Goal: Task Accomplishment & Management: Complete application form

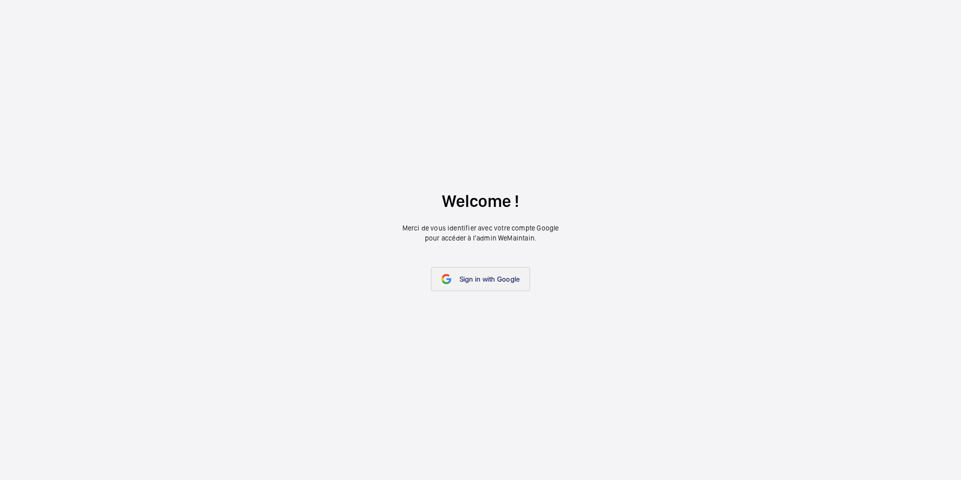
click at [466, 276] on span "Sign in with Google" at bounding box center [490, 279] width 61 height 8
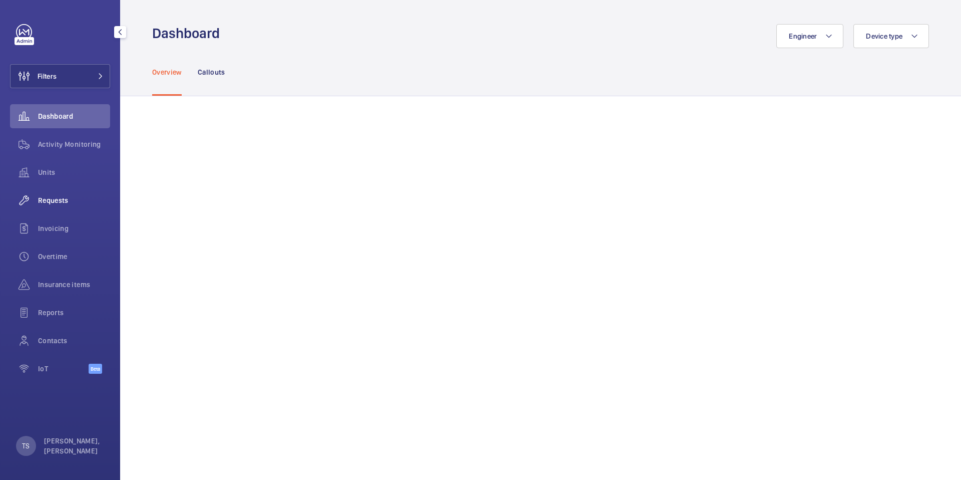
click at [68, 200] on span "Requests" at bounding box center [74, 200] width 72 height 10
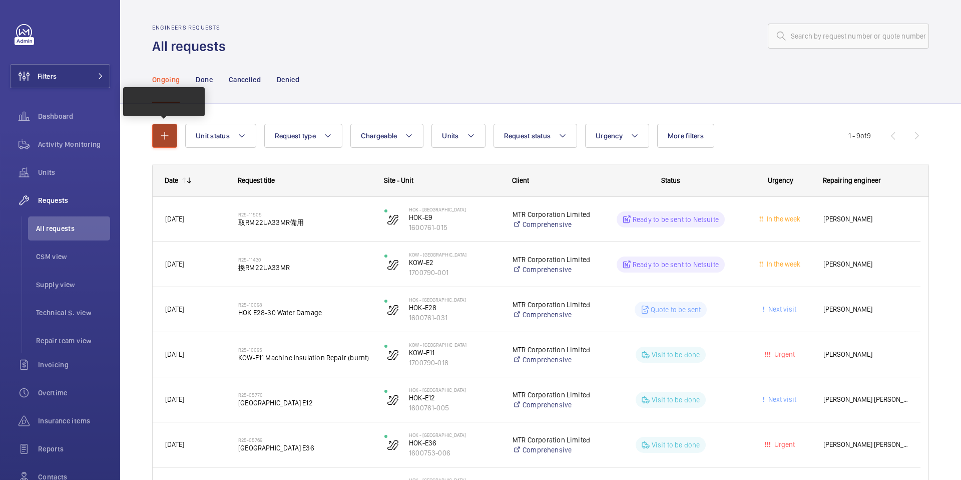
click at [161, 140] on mat-icon "button" at bounding box center [165, 136] width 12 height 12
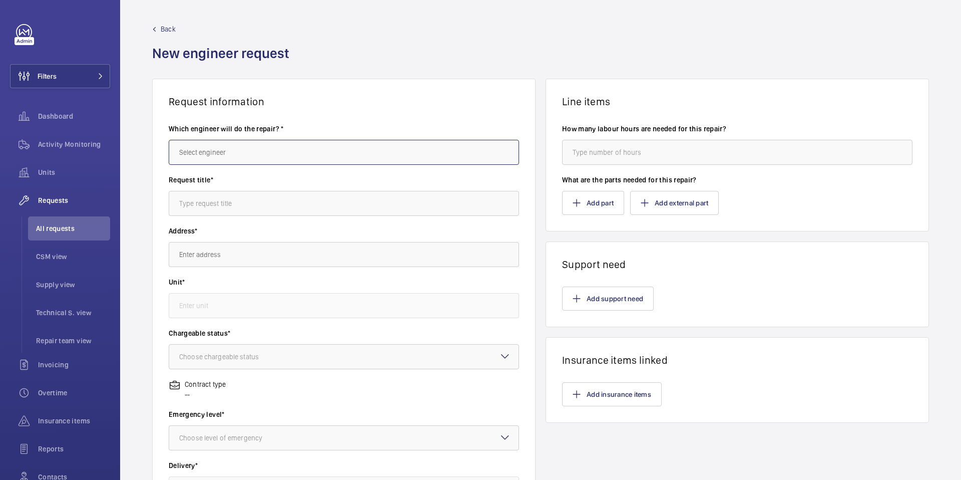
click at [274, 150] on input "text" at bounding box center [344, 152] width 351 height 25
click at [255, 181] on mat-option "[PERSON_NAME]" at bounding box center [342, 182] width 346 height 24
type input "[PERSON_NAME]"
click at [262, 205] on input "text" at bounding box center [344, 203] width 351 height 25
type input "R"
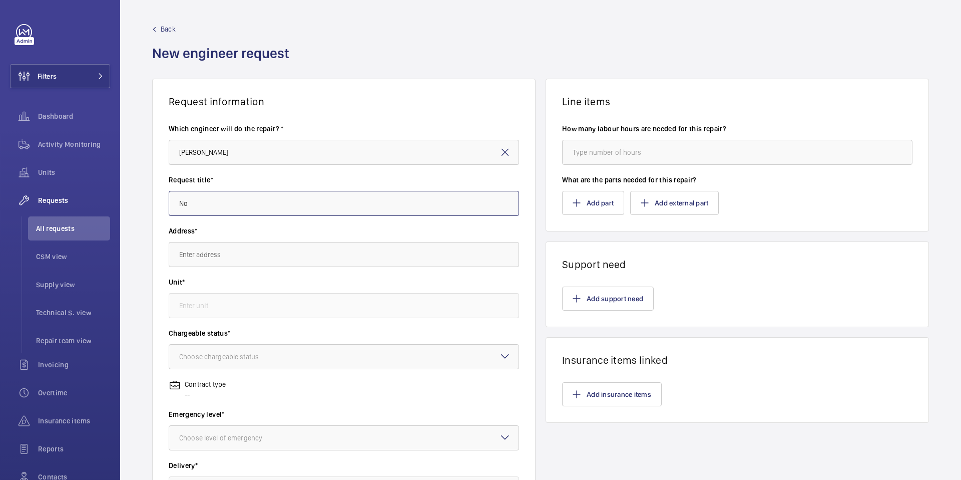
type input "N"
type input "R"
type input "E"
type input "R"
type input "迫力拖皮"
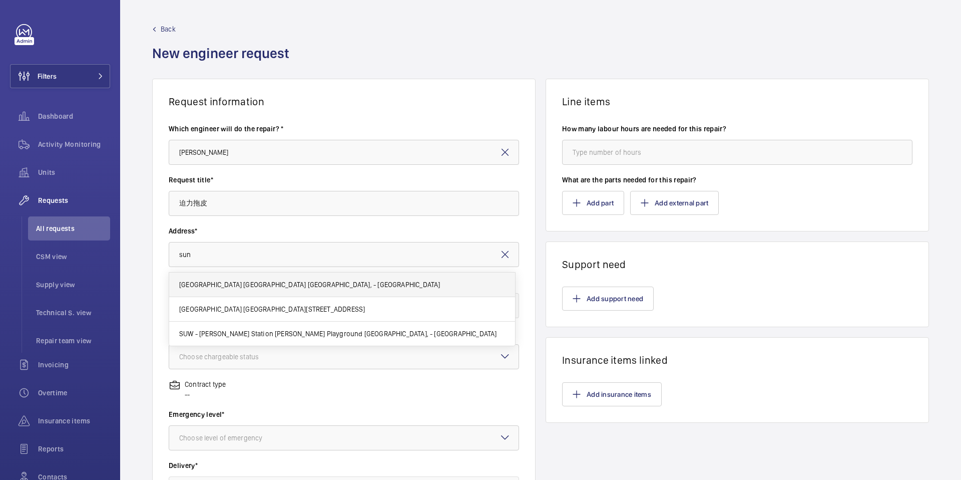
click at [289, 276] on mat-option "[GEOGRAPHIC_DATA] [GEOGRAPHIC_DATA] [GEOGRAPHIC_DATA], - [GEOGRAPHIC_DATA]" at bounding box center [342, 284] width 346 height 25
type input "[GEOGRAPHIC_DATA] [GEOGRAPHIC_DATA] [GEOGRAPHIC_DATA], - [GEOGRAPHIC_DATA]"
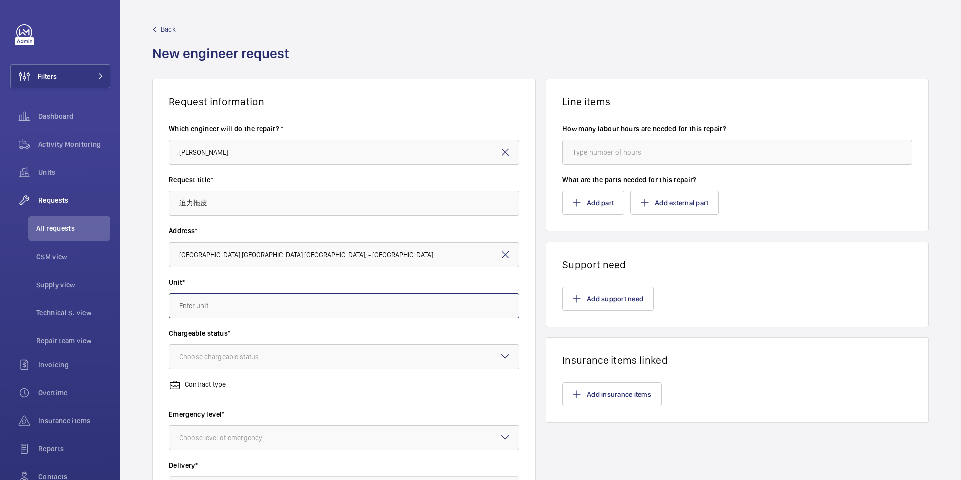
click at [289, 299] on input "text" at bounding box center [344, 305] width 351 height 25
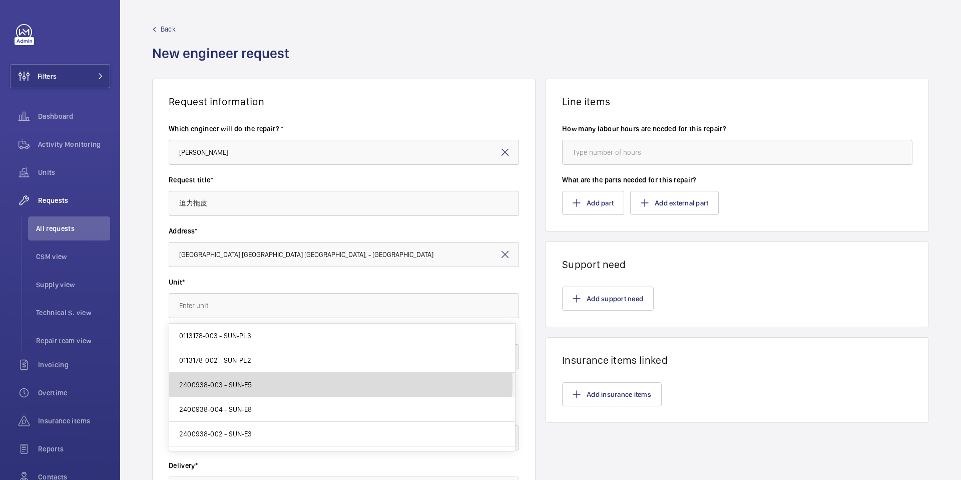
click at [302, 382] on mat-option "2400938-003 - SUN-E5" at bounding box center [342, 385] width 346 height 25
type input "2400938-003 - SUN-E5"
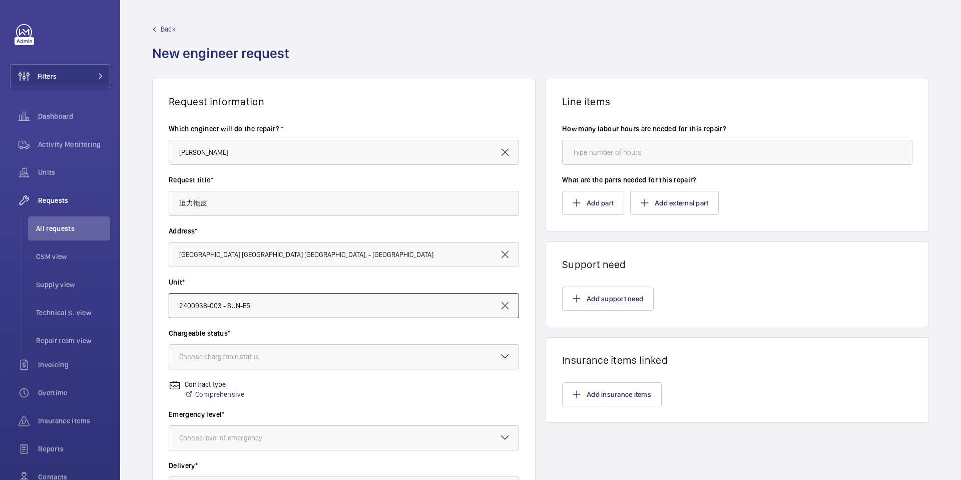
click at [309, 360] on div at bounding box center [344, 357] width 350 height 24
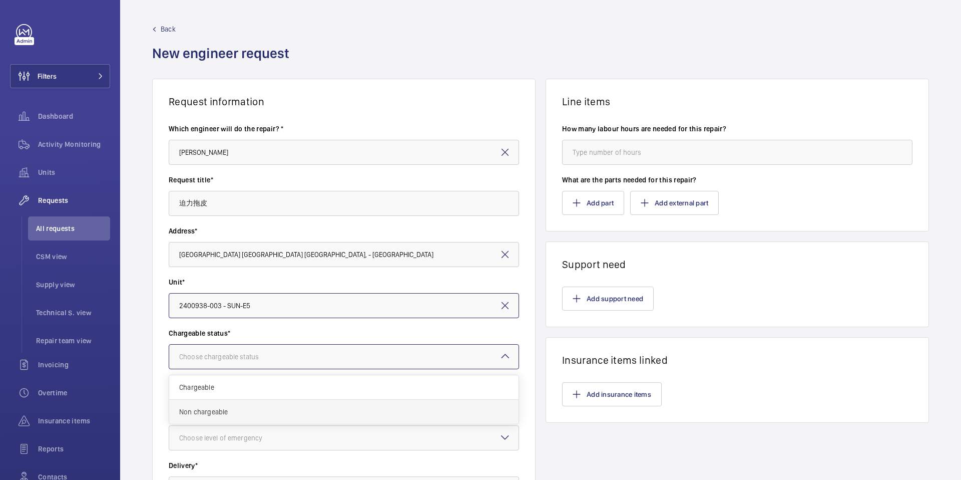
click at [303, 405] on div "Non chargeable" at bounding box center [344, 412] width 350 height 24
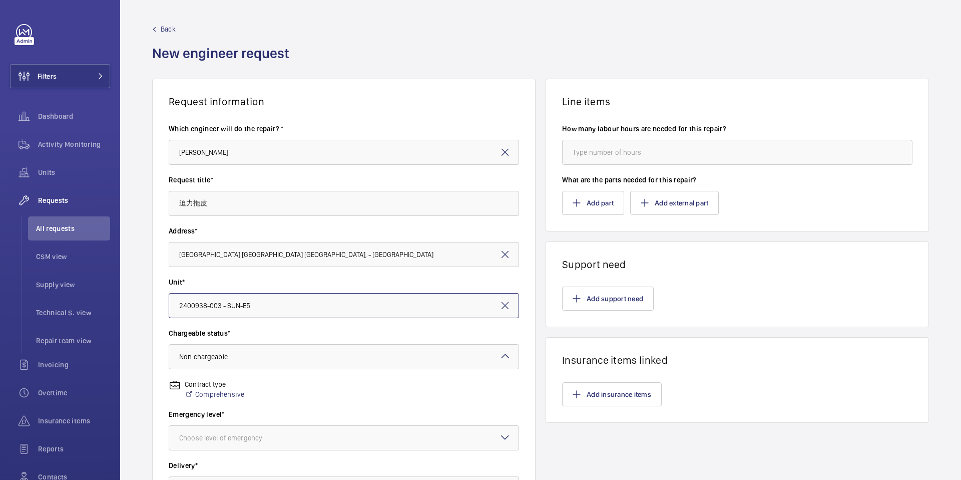
scroll to position [62, 0]
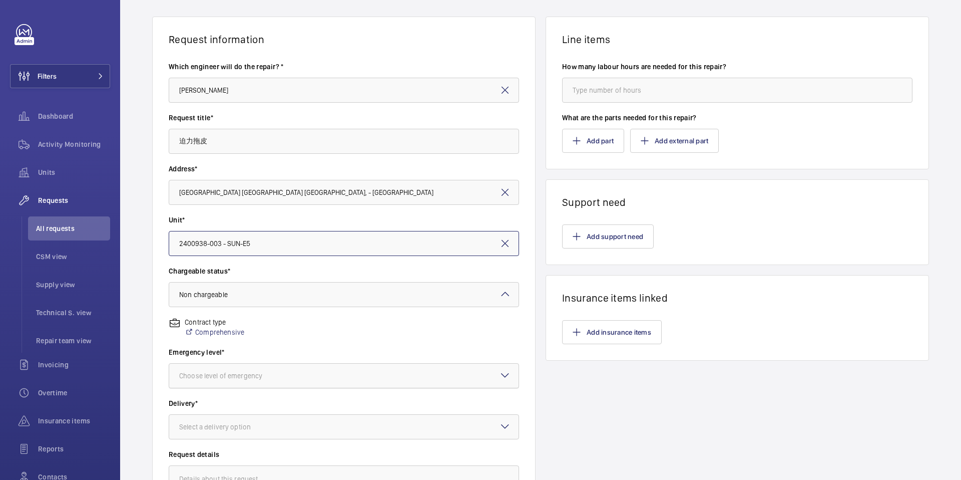
click at [314, 382] on div at bounding box center [344, 376] width 350 height 24
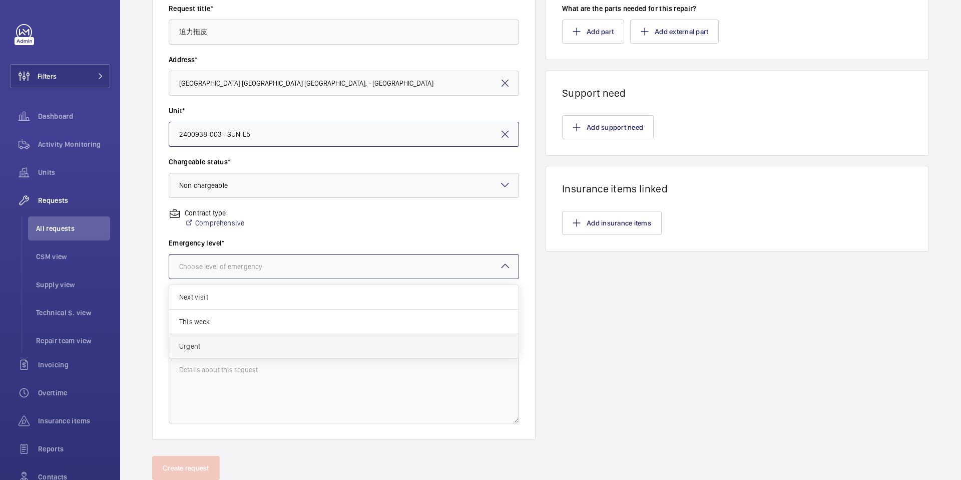
click at [290, 352] on div "Urgent" at bounding box center [344, 346] width 350 height 24
click at [286, 325] on div at bounding box center [344, 317] width 350 height 24
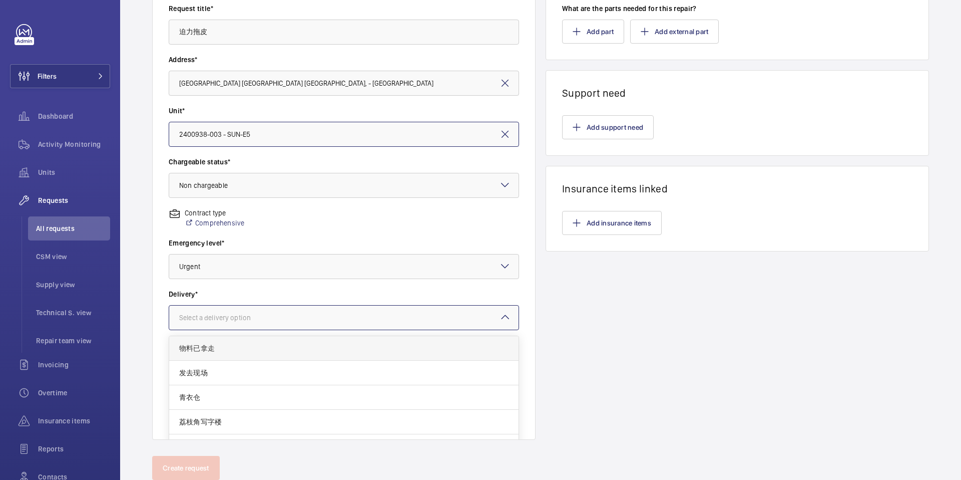
click at [286, 354] on div "物料已拿走" at bounding box center [344, 348] width 350 height 25
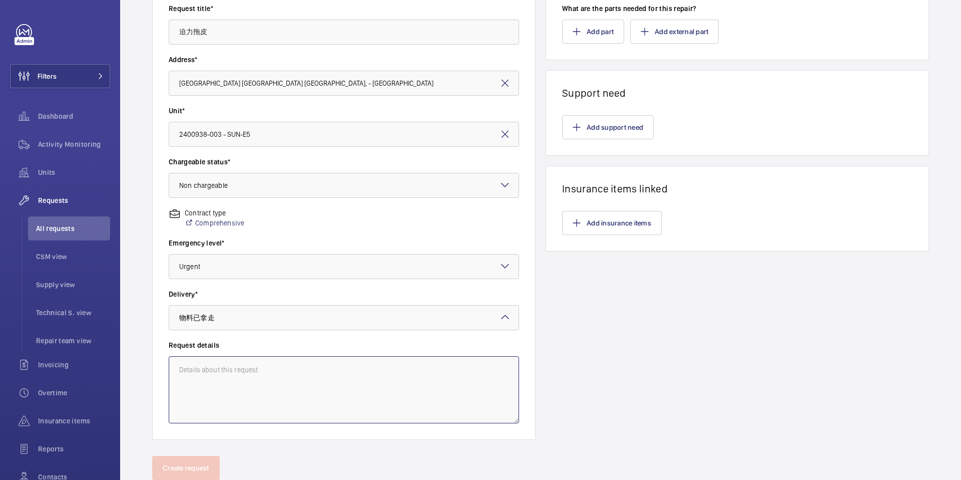
click at [287, 375] on textarea at bounding box center [344, 389] width 351 height 67
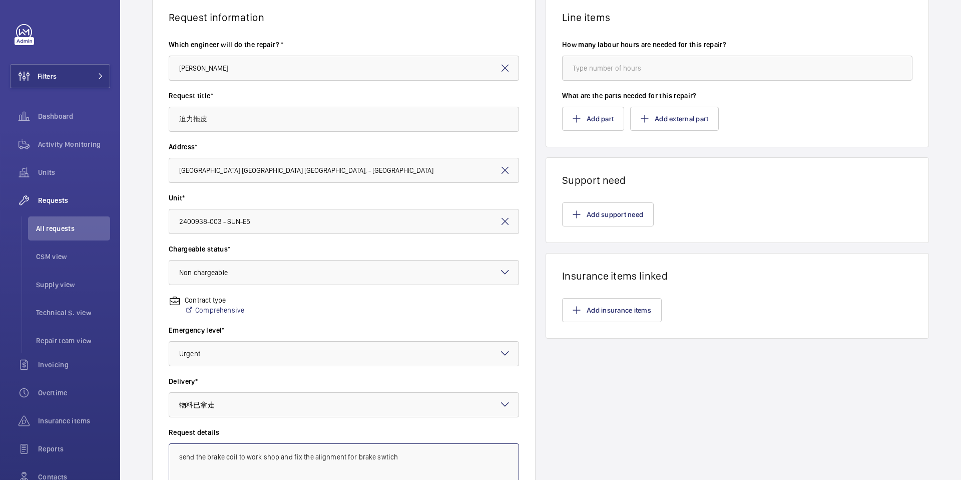
scroll to position [0, 0]
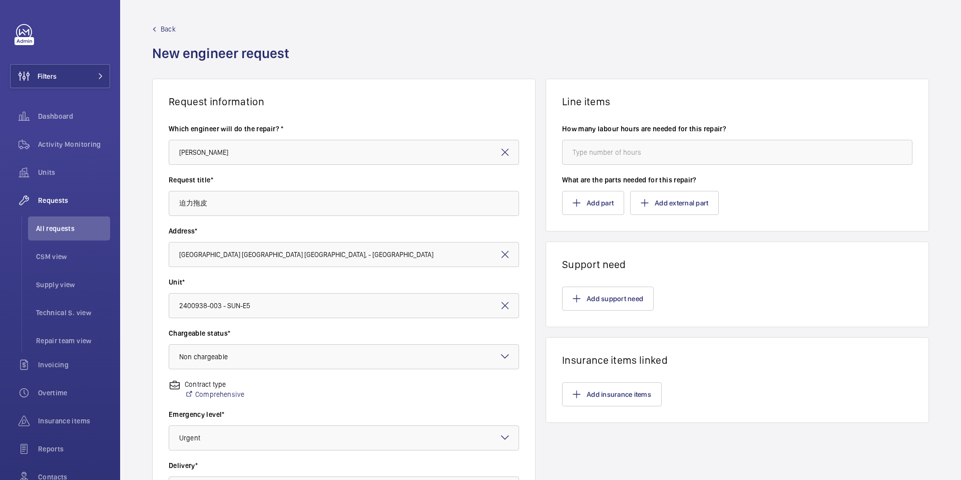
type textarea "send the brake coil to work shop and fix the alignment for brake swtich"
click at [601, 147] on input "number" at bounding box center [737, 152] width 351 height 25
type input "8"
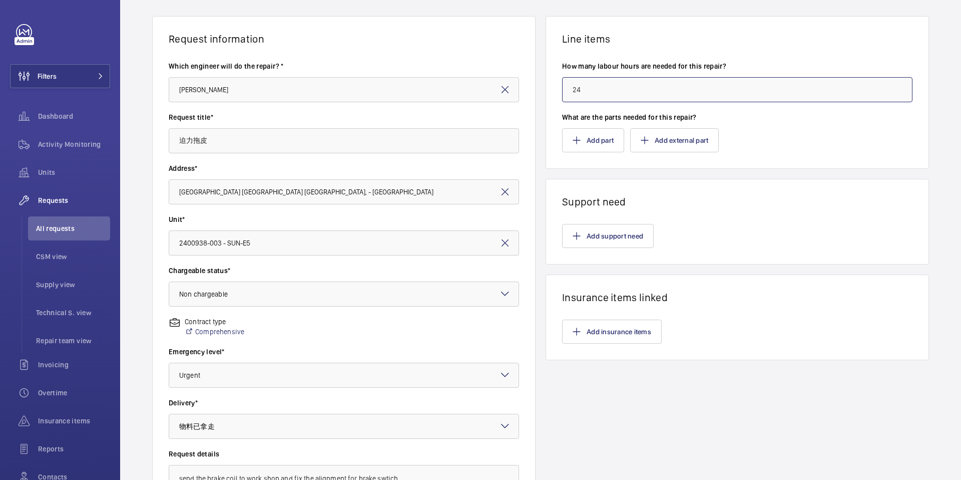
scroll to position [203, 0]
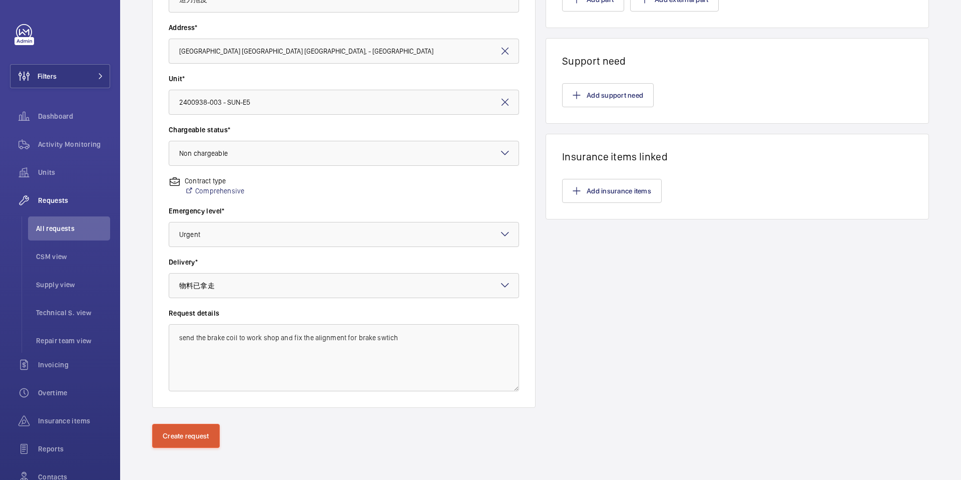
type input "24"
click at [203, 439] on button "Create request" at bounding box center [186, 436] width 68 height 24
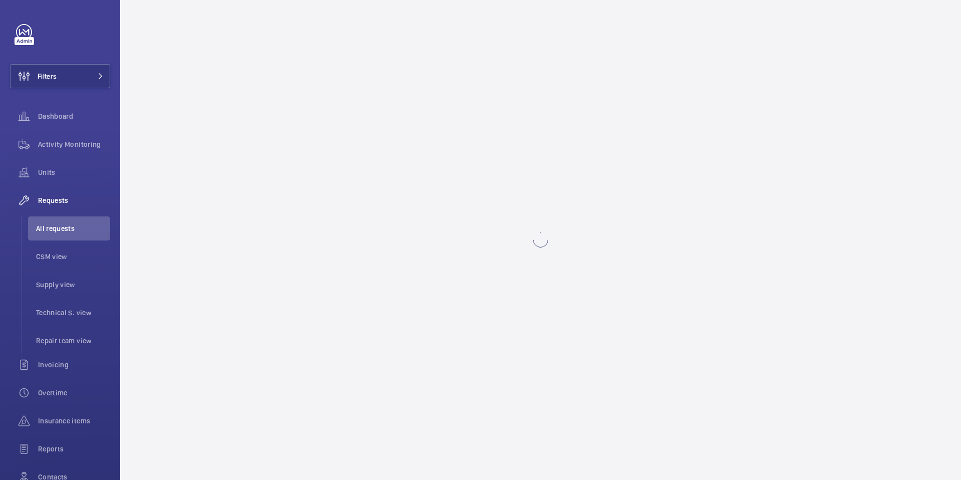
scroll to position [0, 0]
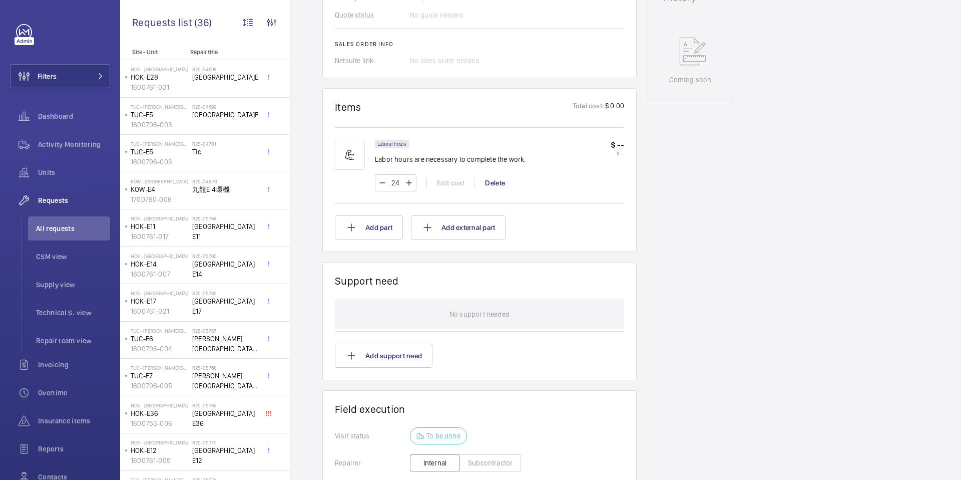
scroll to position [440, 0]
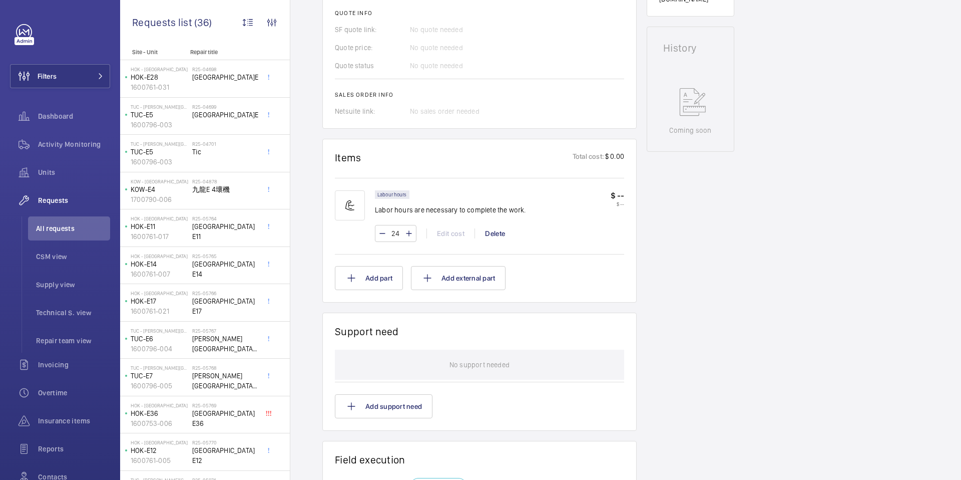
click at [452, 115] on div "No sales order needed" at bounding box center [517, 111] width 214 height 10
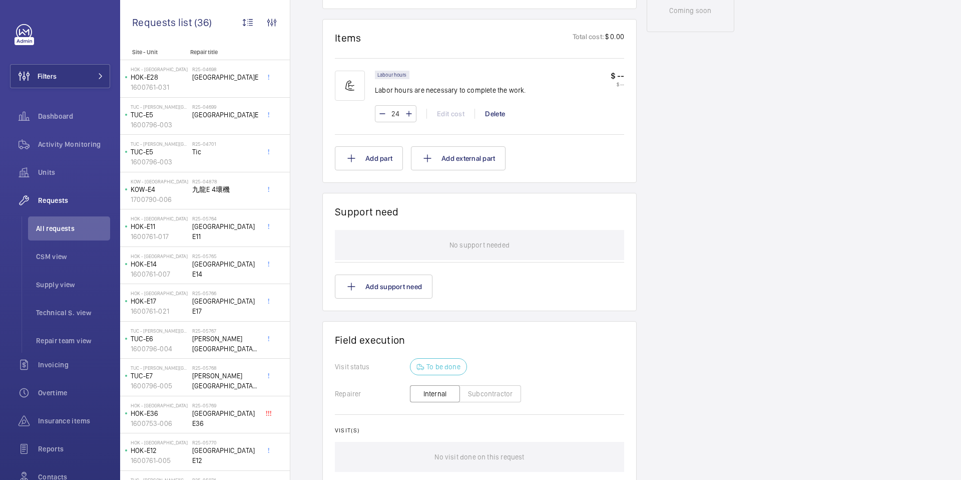
scroll to position [667, 0]
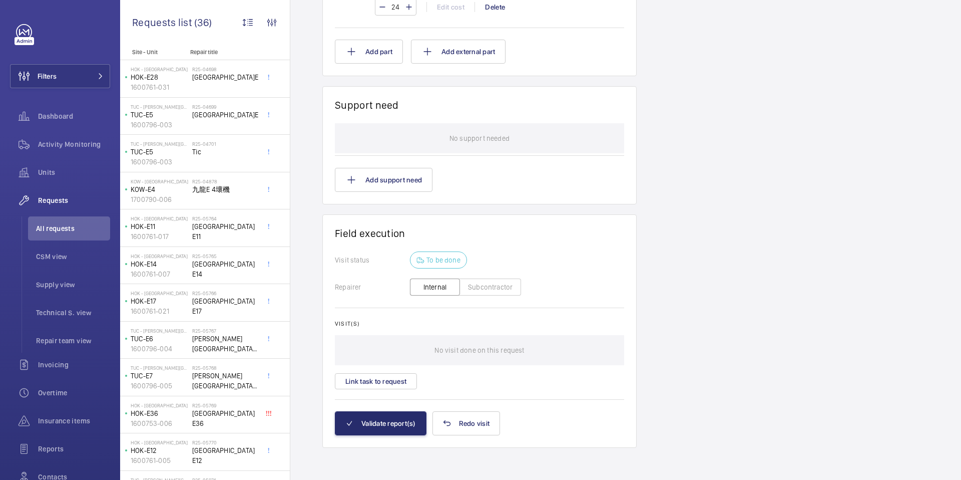
click at [494, 288] on button "Subcontractor" at bounding box center [491, 286] width 62 height 17
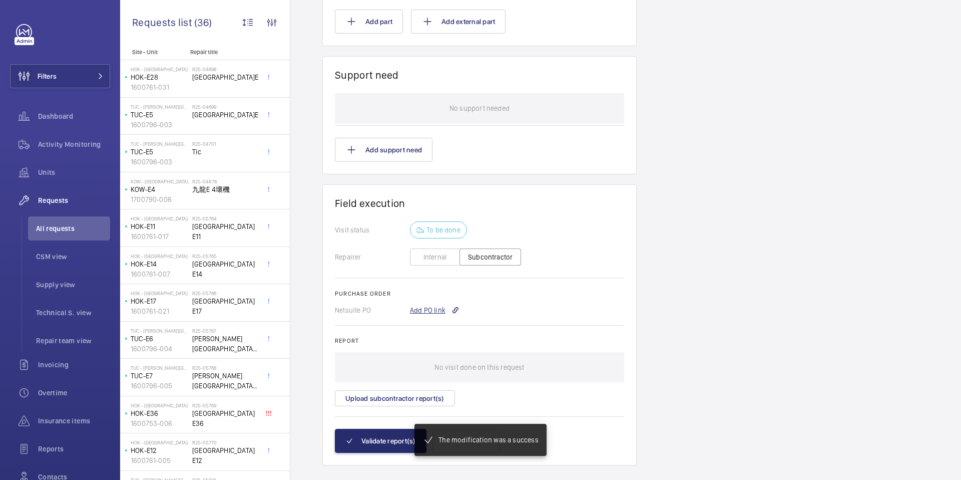
click at [441, 310] on div "Add PO link" at bounding box center [435, 310] width 50 height 10
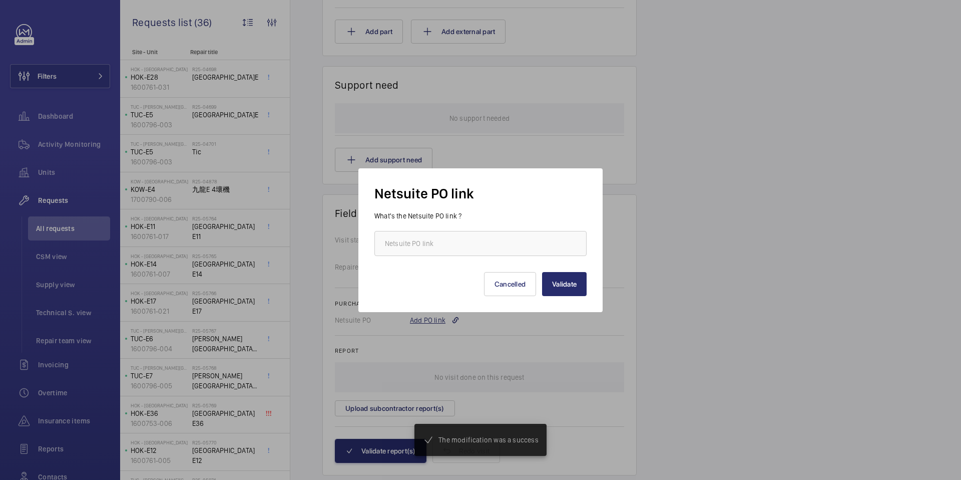
scroll to position [687, 0]
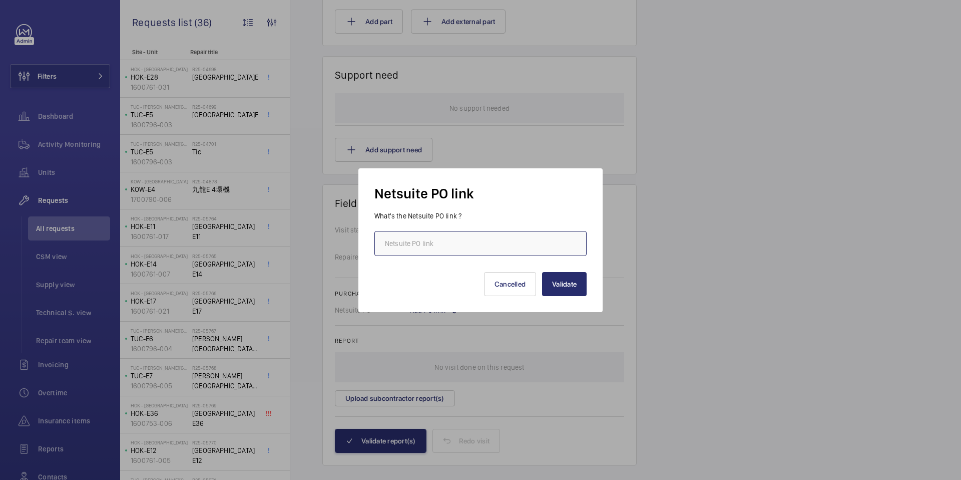
click at [507, 247] on input "text" at bounding box center [481, 243] width 212 height 25
paste input "[URL][DOMAIN_NAME][DOMAIN_NAME]"
type input "[URL][DOMAIN_NAME][DOMAIN_NAME]"
click at [562, 282] on button "Validate" at bounding box center [564, 284] width 45 height 24
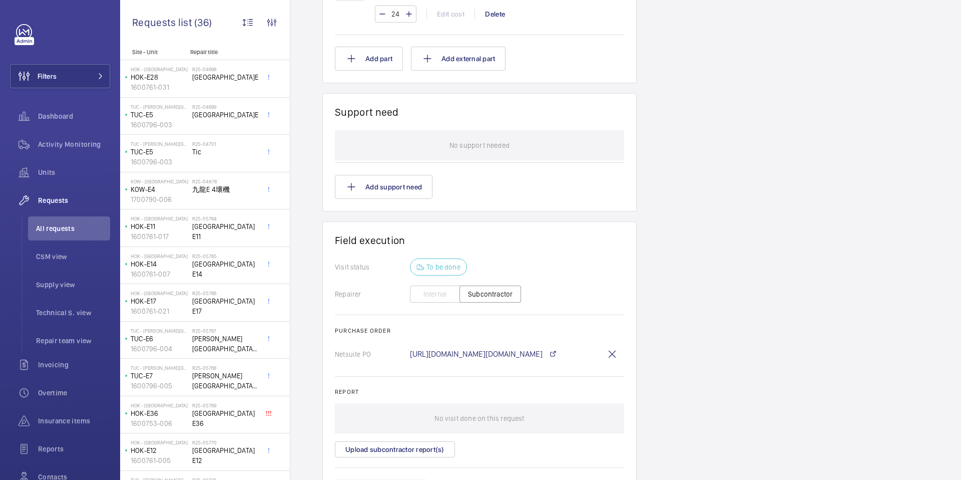
scroll to position [738, 0]
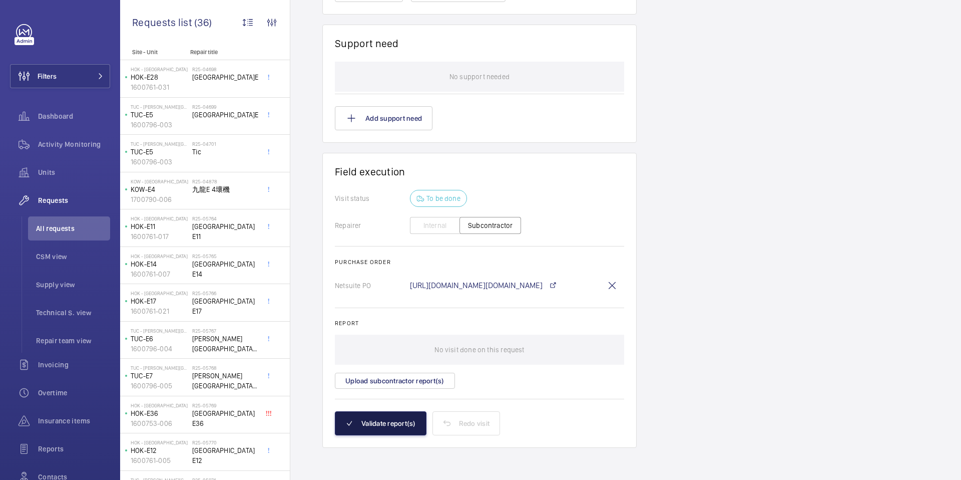
click at [403, 431] on button "Validate report(s)" at bounding box center [381, 423] width 92 height 24
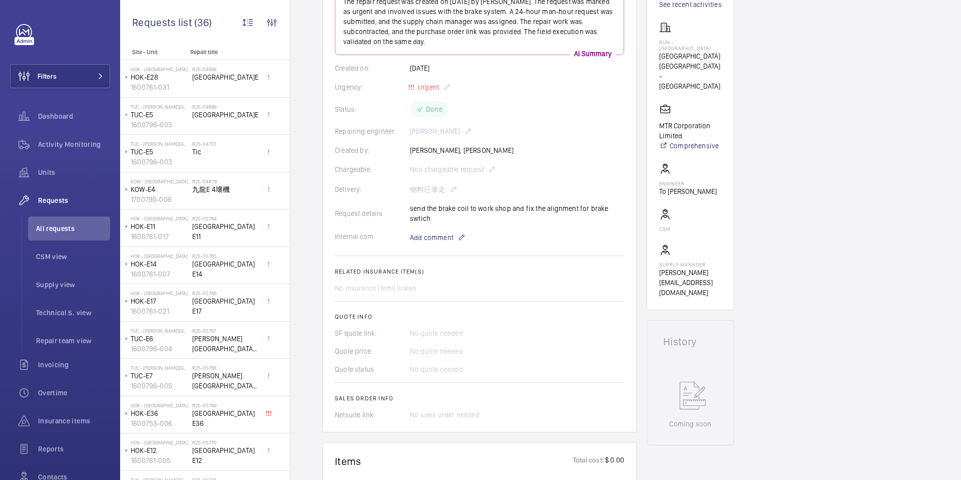
scroll to position [95, 0]
